Goal: Check status: Check status

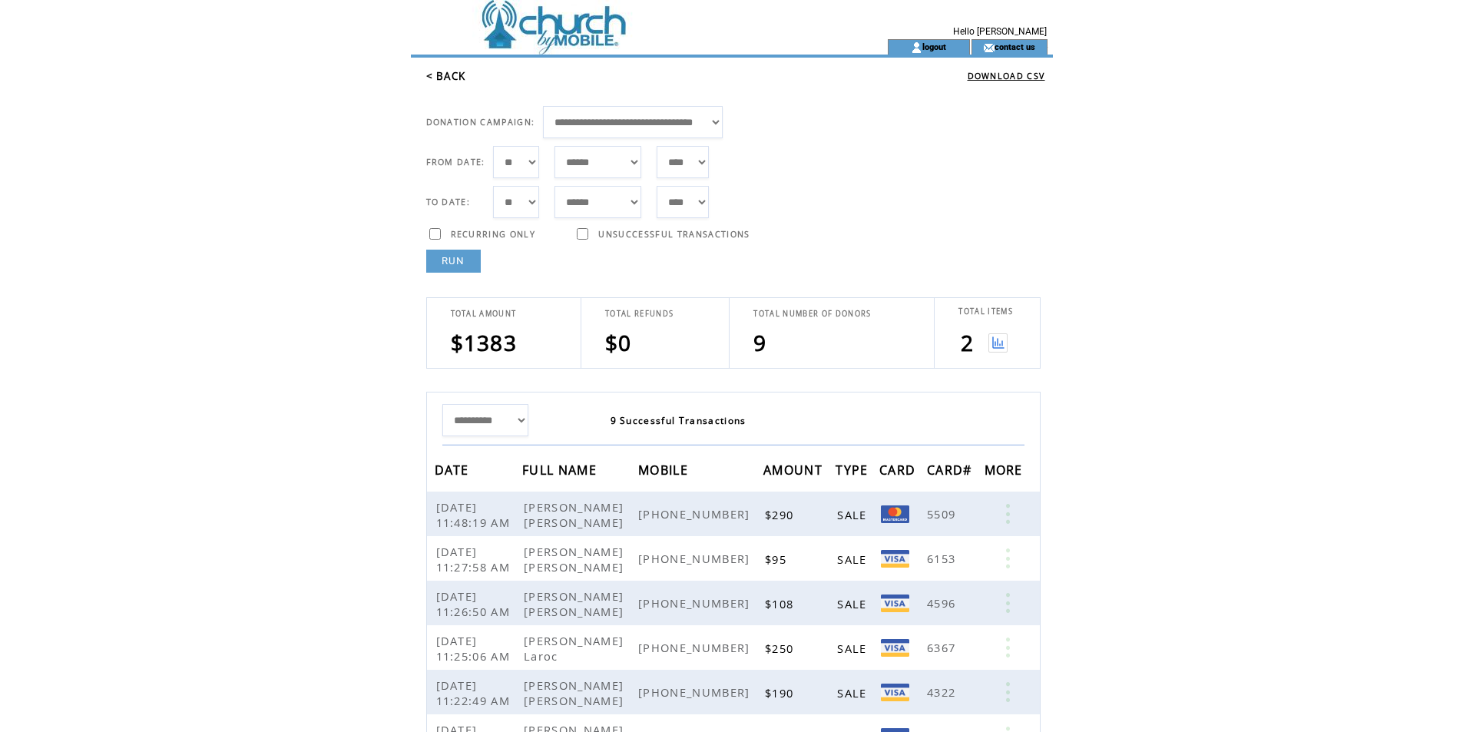
click at [461, 267] on link "RUN" at bounding box center [453, 261] width 55 height 23
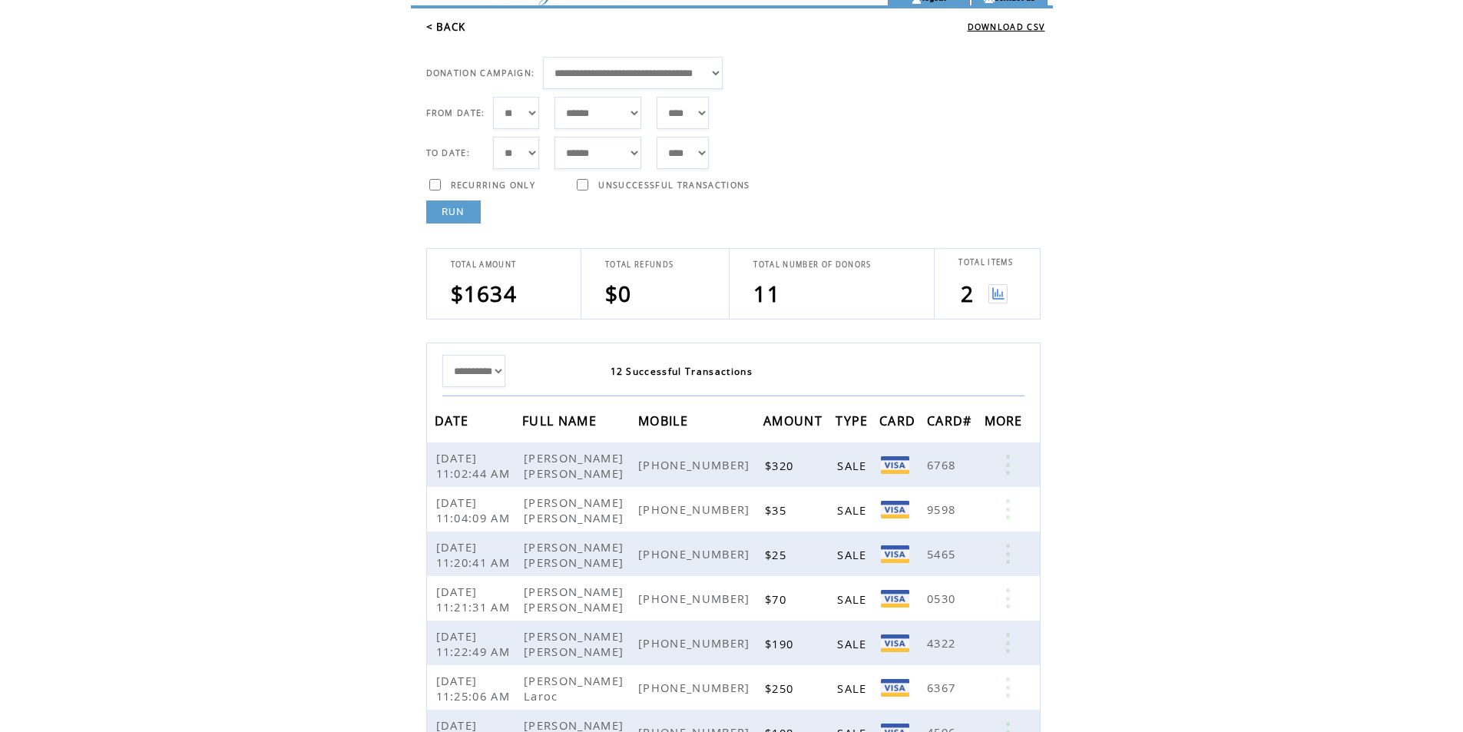
scroll to position [77, 0]
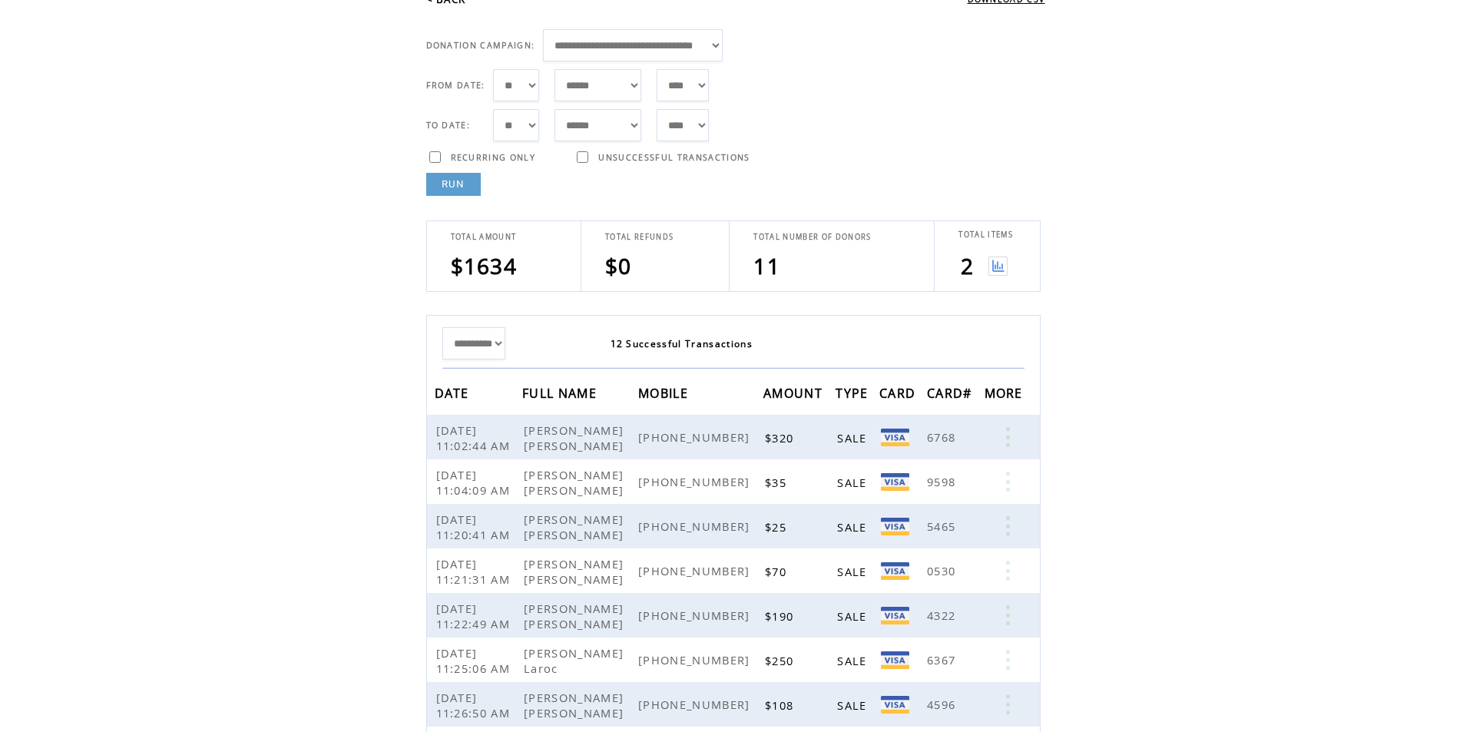
click at [454, 192] on link "RUN" at bounding box center [453, 184] width 55 height 23
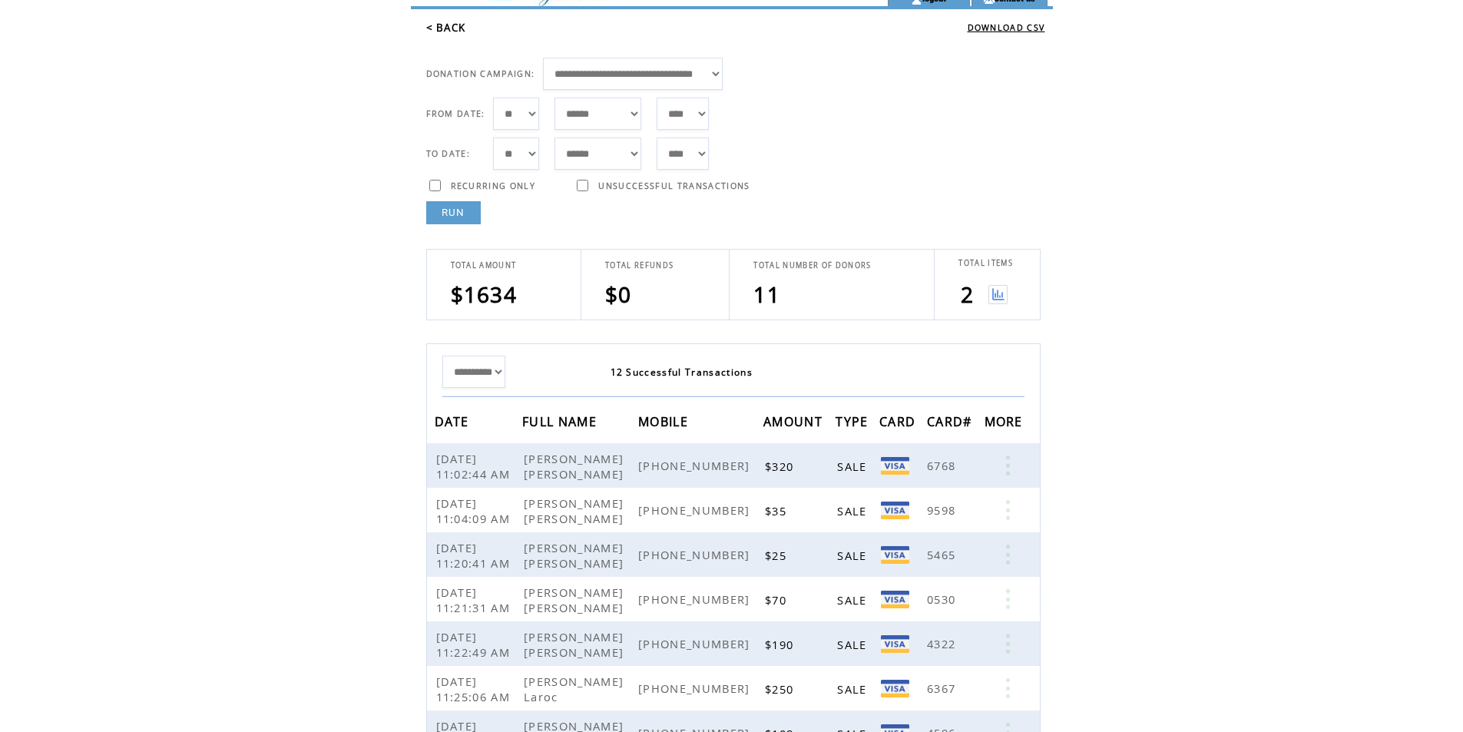
scroll to position [0, 0]
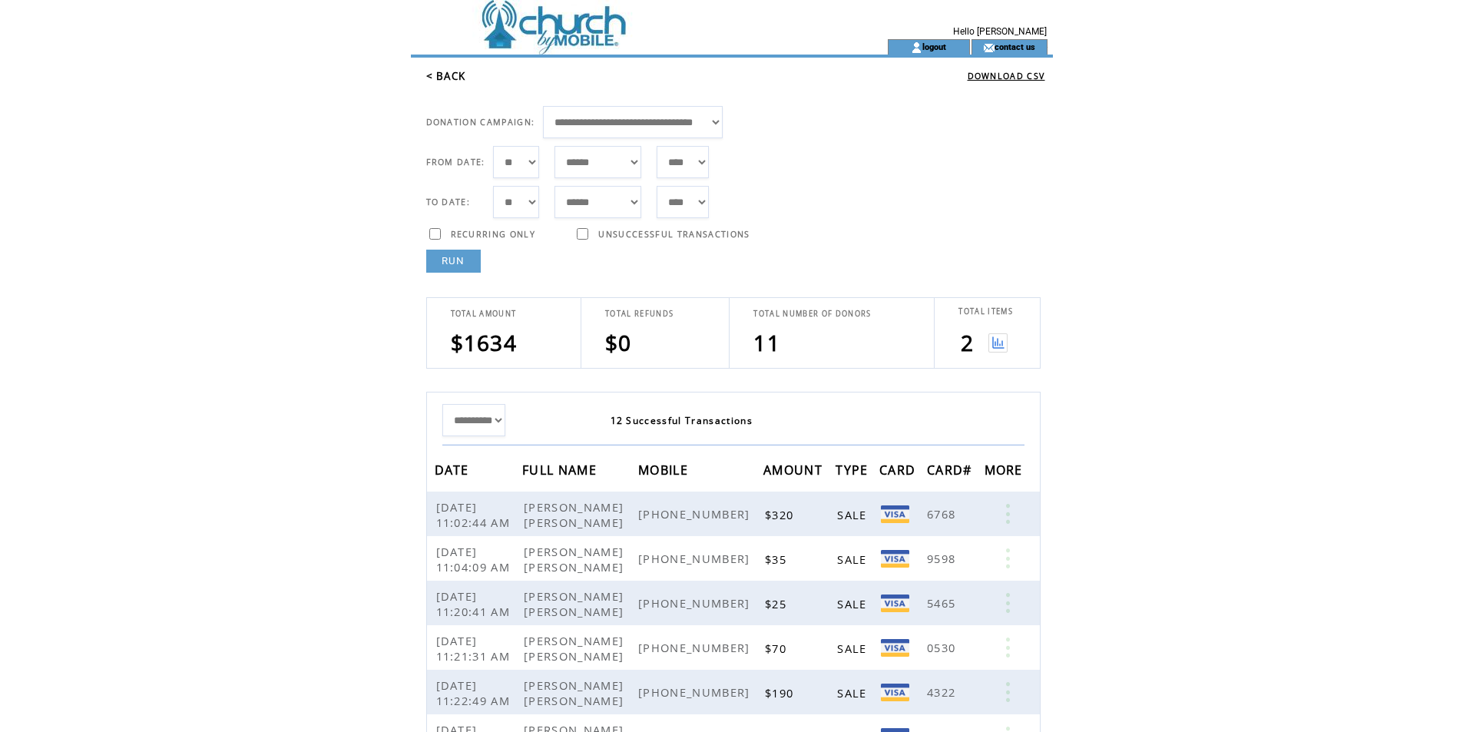
click at [445, 266] on link "RUN" at bounding box center [453, 261] width 55 height 23
click at [447, 267] on link "RUN" at bounding box center [453, 261] width 55 height 23
click at [461, 262] on link "RUN" at bounding box center [453, 261] width 55 height 23
click at [440, 264] on link "RUN" at bounding box center [453, 261] width 55 height 23
click at [458, 270] on link "RUN" at bounding box center [453, 261] width 55 height 23
